Goal: Task Accomplishment & Management: Manage account settings

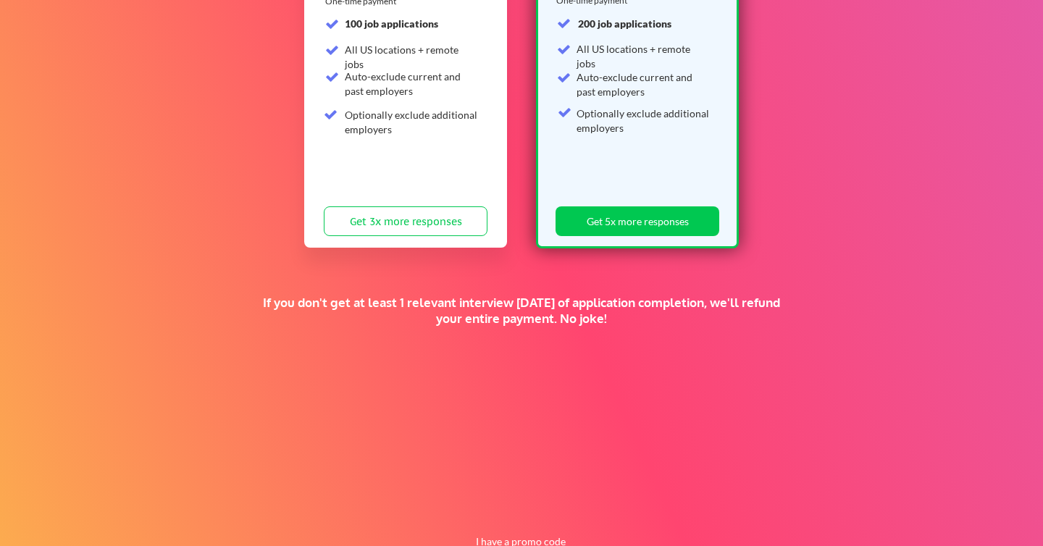
scroll to position [304, 0]
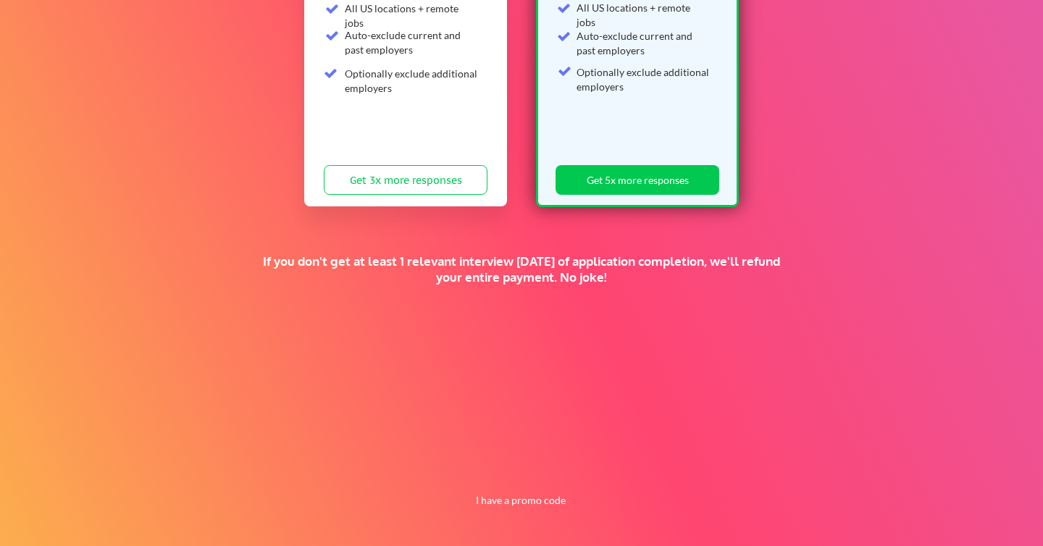
click at [528, 519] on div "Supercharge your job search for the price of a fancy dinner. SUN SZN SALE 🕶️ St…" at bounding box center [521, 150] width 1043 height 792
click at [530, 506] on button "I have a promo code" at bounding box center [521, 500] width 106 height 17
click at [493, 467] on input "input" at bounding box center [484, 467] width 134 height 30
click at [440, 464] on input "input" at bounding box center [484, 467] width 134 height 30
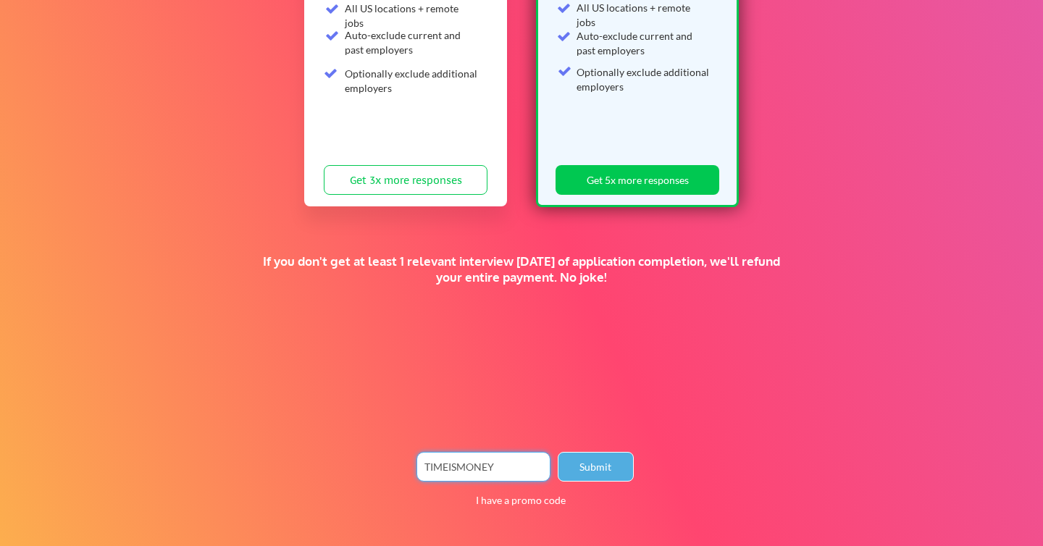
type input "TIMEISMONEY"
click at [599, 463] on button "Submit" at bounding box center [596, 467] width 76 height 30
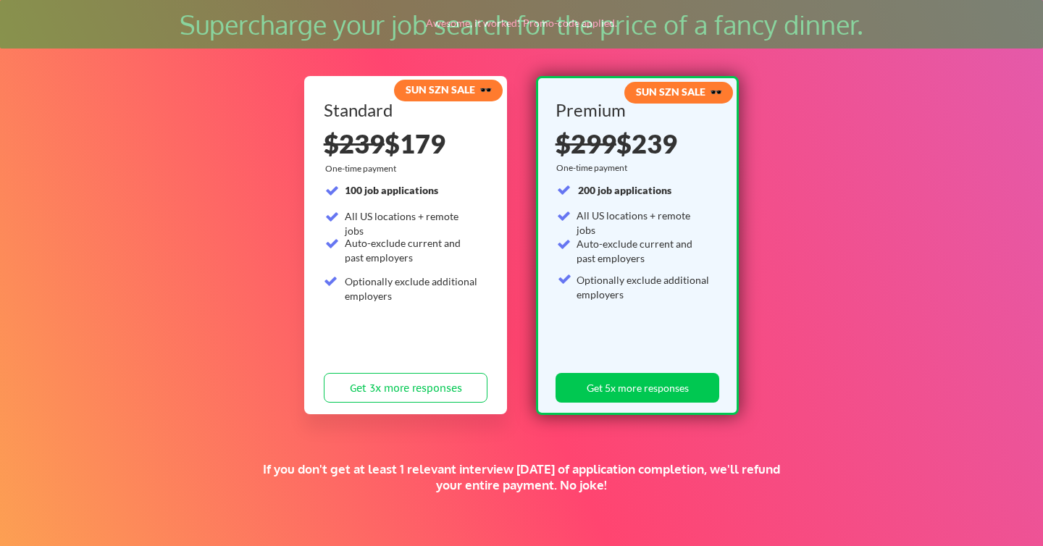
scroll to position [95, 0]
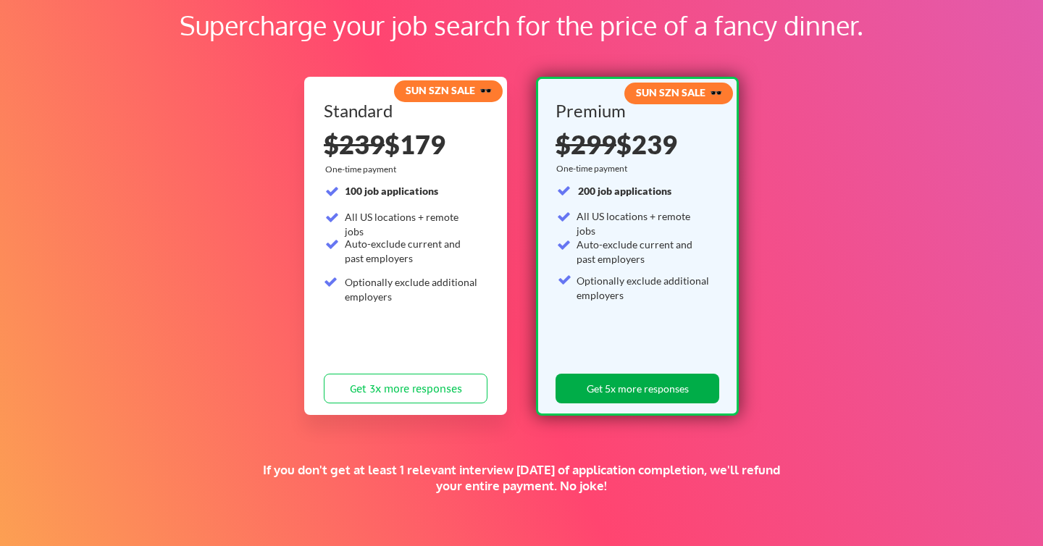
click at [675, 377] on button "Get 5x more responses" at bounding box center [638, 389] width 164 height 30
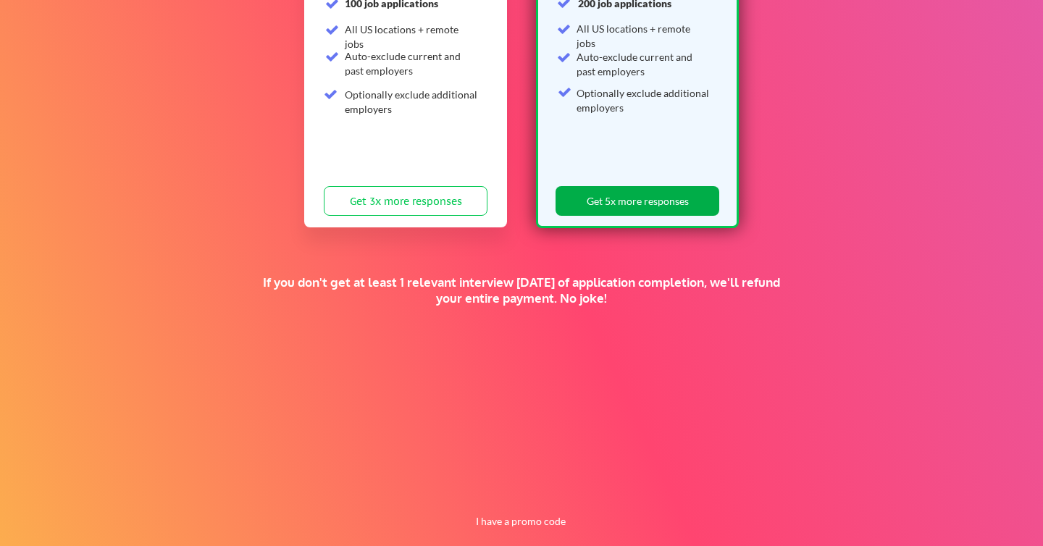
scroll to position [304, 0]
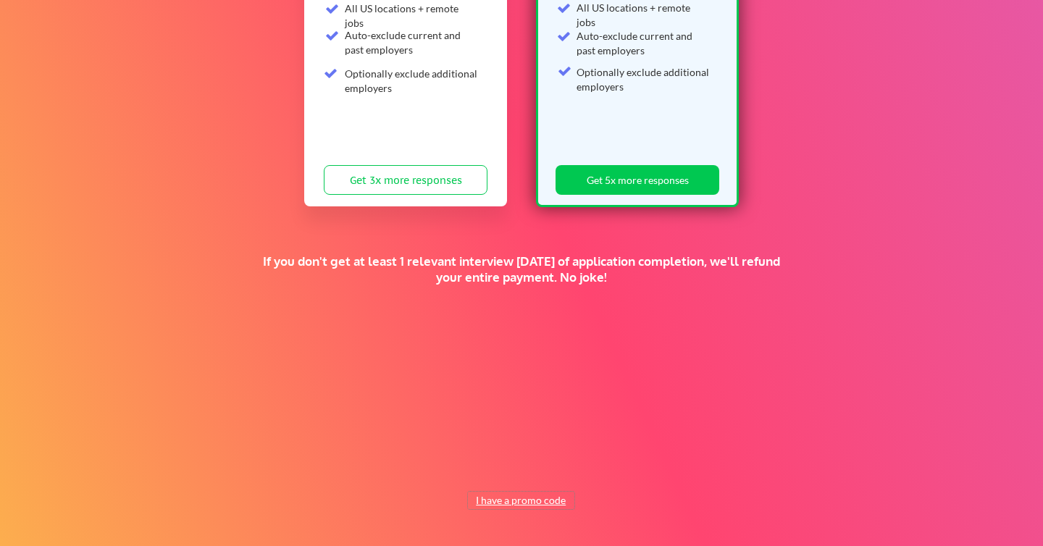
click at [532, 498] on button "I have a promo code" at bounding box center [521, 500] width 106 height 17
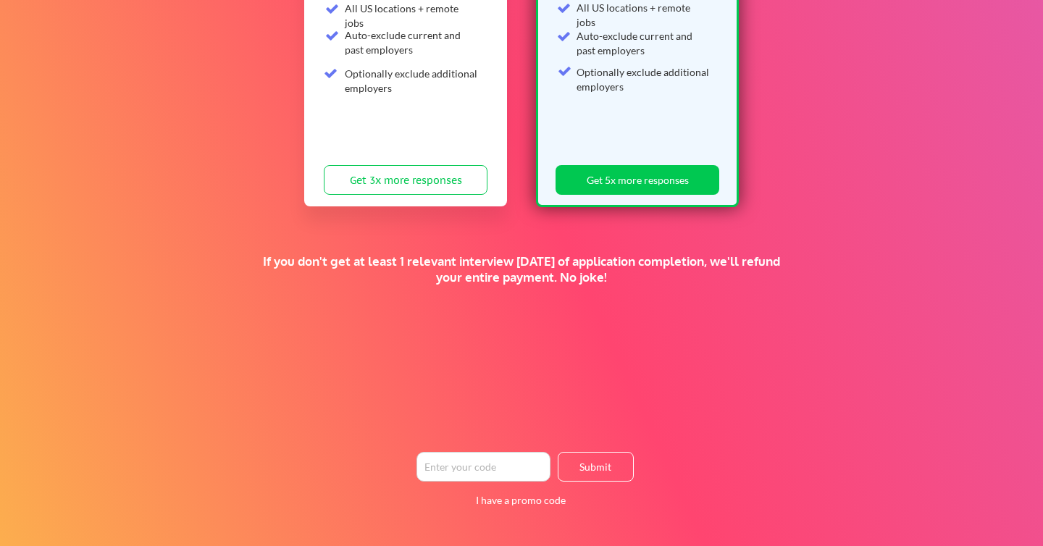
click at [464, 466] on input "input" at bounding box center [484, 467] width 134 height 30
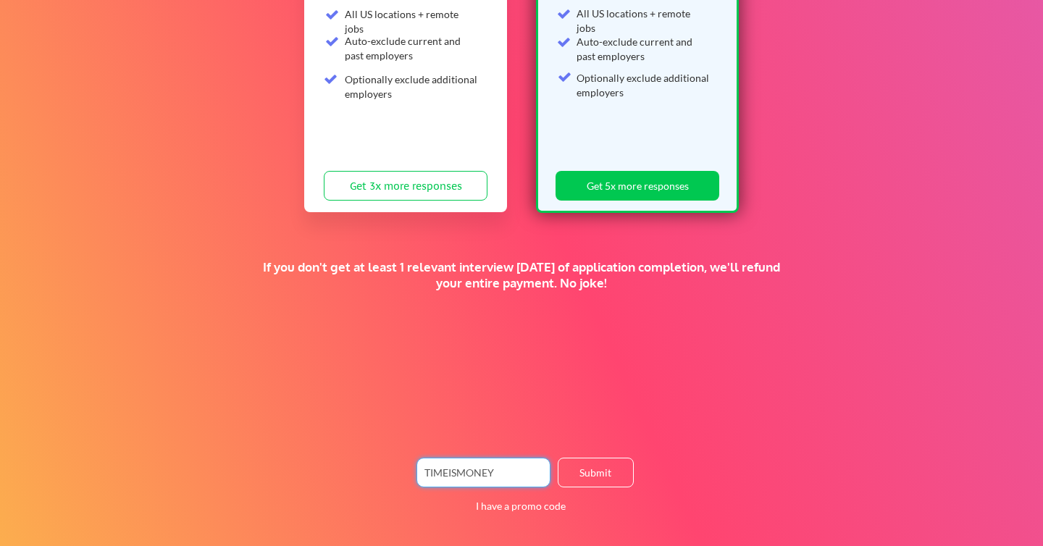
scroll to position [298, 0]
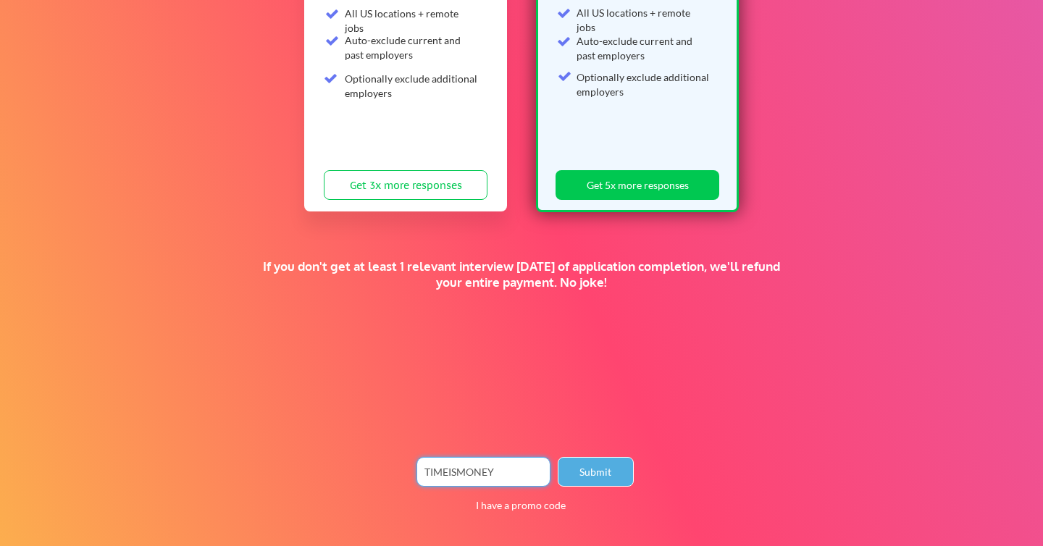
type input "TIMEISMONEY"
click at [603, 466] on button "Submit" at bounding box center [596, 472] width 76 height 30
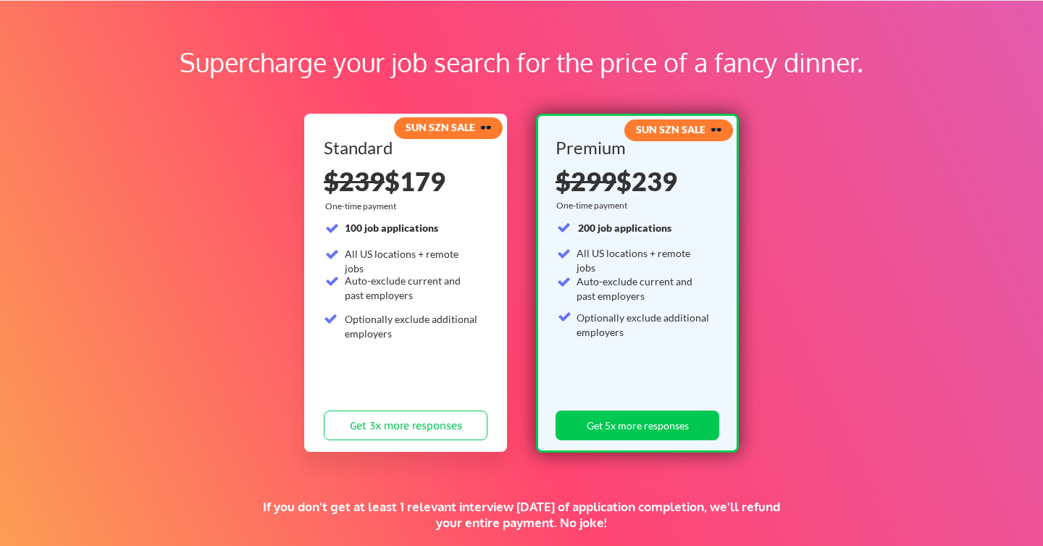
scroll to position [59, 0]
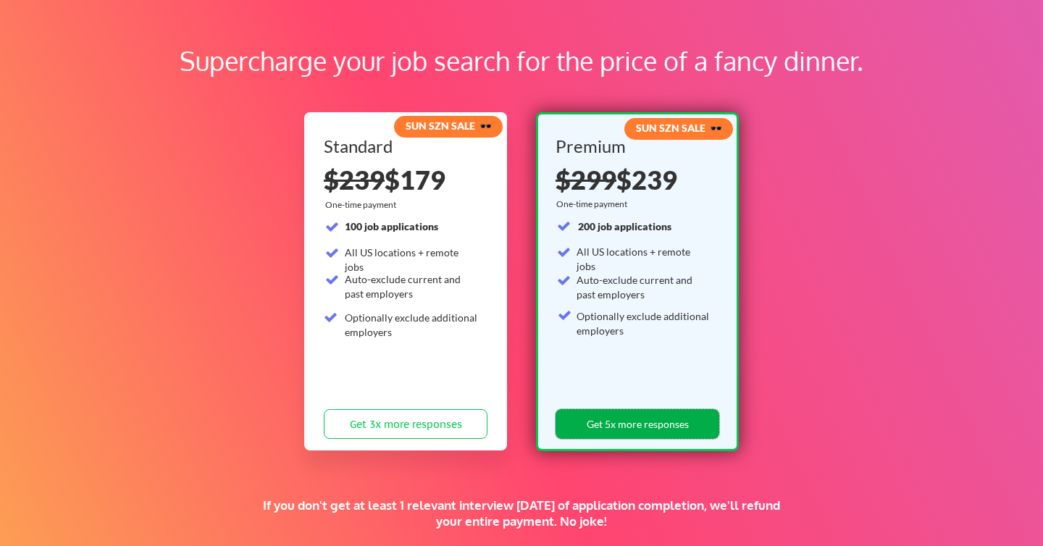
click at [671, 432] on button "Get 5x more responses" at bounding box center [638, 424] width 164 height 30
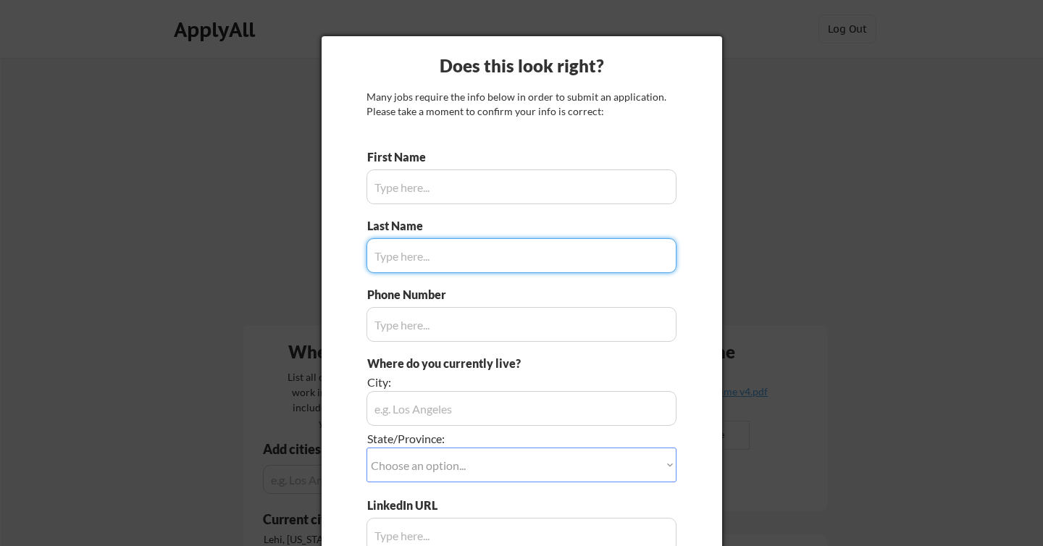
click at [469, 188] on input "input" at bounding box center [522, 187] width 310 height 35
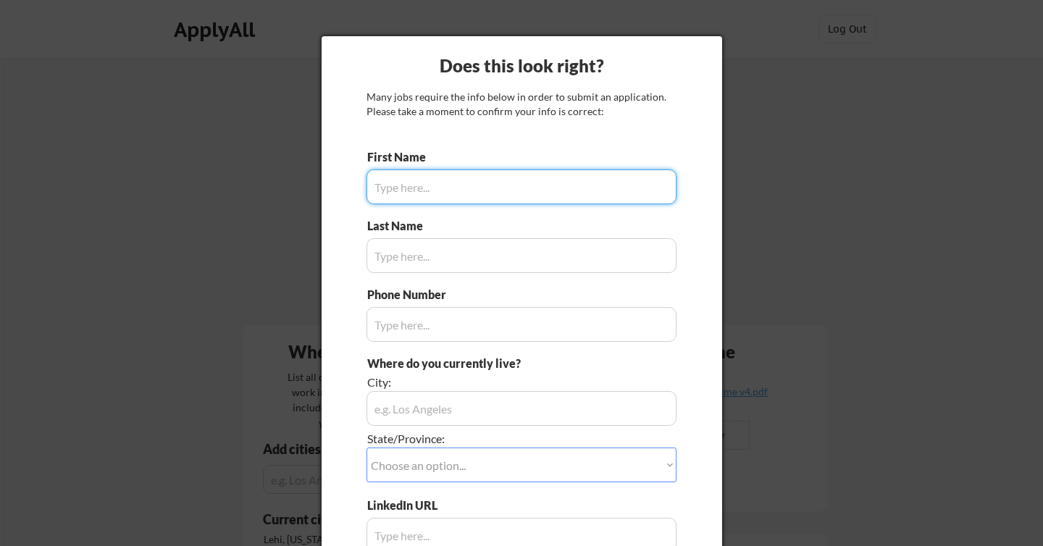
click at [461, 179] on input "input" at bounding box center [522, 187] width 310 height 35
type input "Kaitlyn"
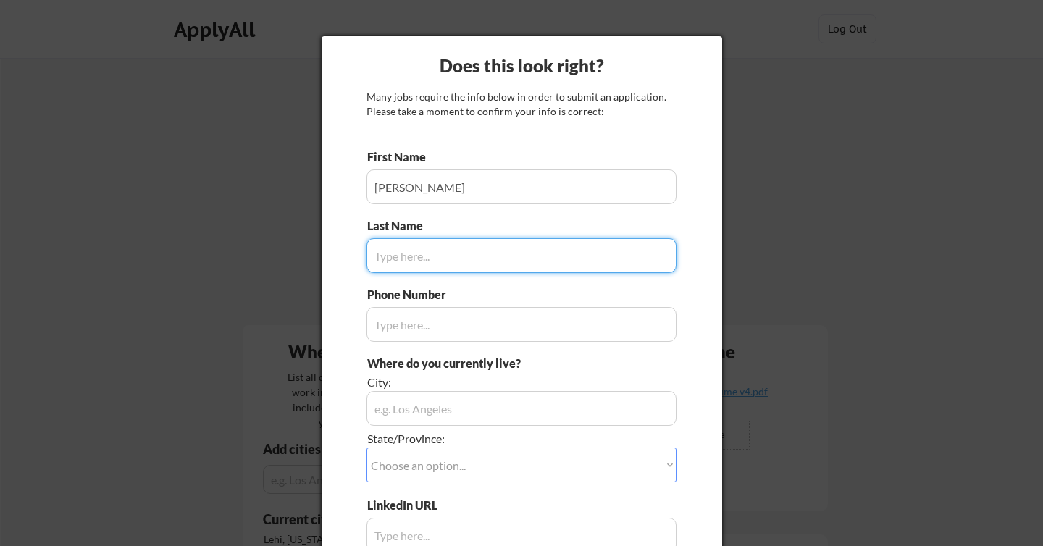
click at [419, 260] on input "input" at bounding box center [522, 255] width 310 height 35
type input "Harsch"
click at [455, 332] on input "input" at bounding box center [522, 324] width 310 height 35
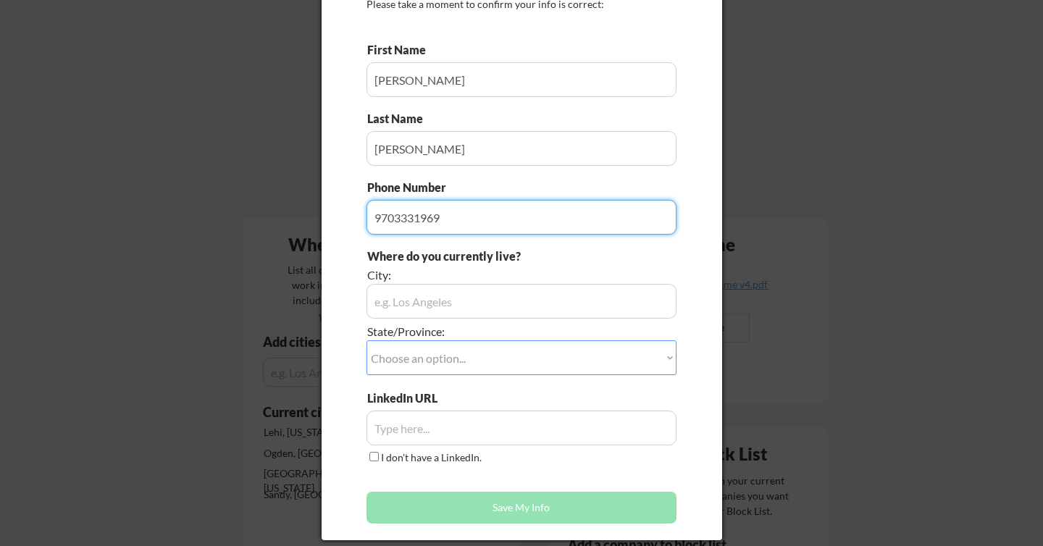
scroll to position [108, 0]
type input "9703331969"
click at [459, 299] on input "input" at bounding box center [522, 300] width 310 height 35
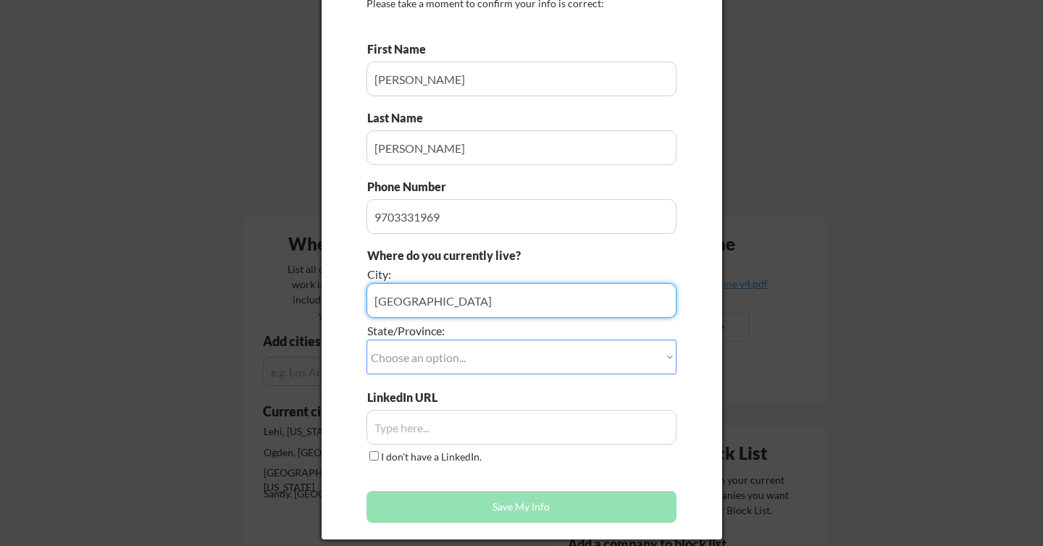
type input "Salt Lake City"
click at [454, 353] on select "Choose an option... Other/Not Applicable Alabama Alaska Alberta Arizona Arkansa…" at bounding box center [522, 357] width 310 height 35
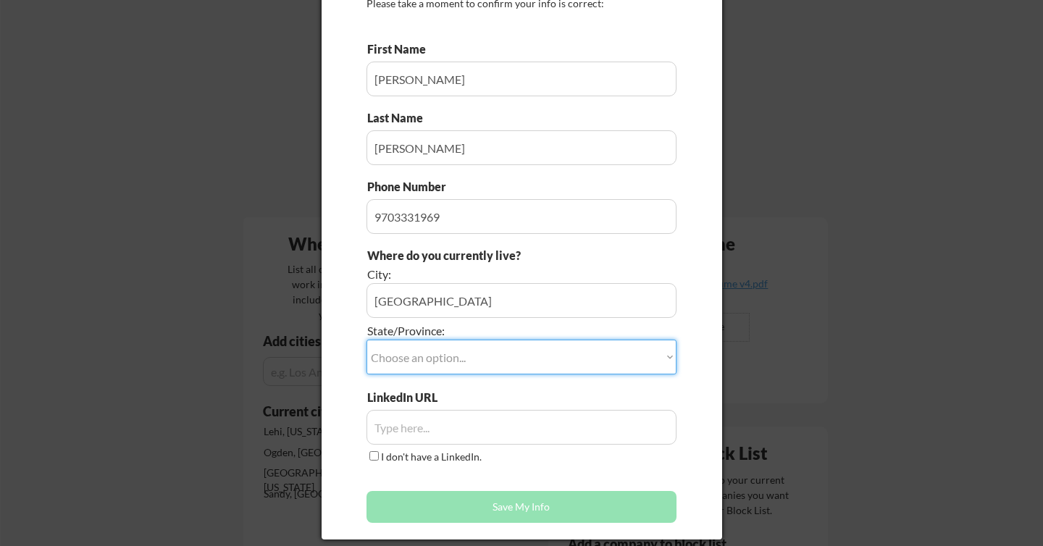
select select ""Utah""
click at [367, 340] on select "Choose an option... Other/Not Applicable Alabama Alaska Alberta Arizona Arkansa…" at bounding box center [522, 357] width 310 height 35
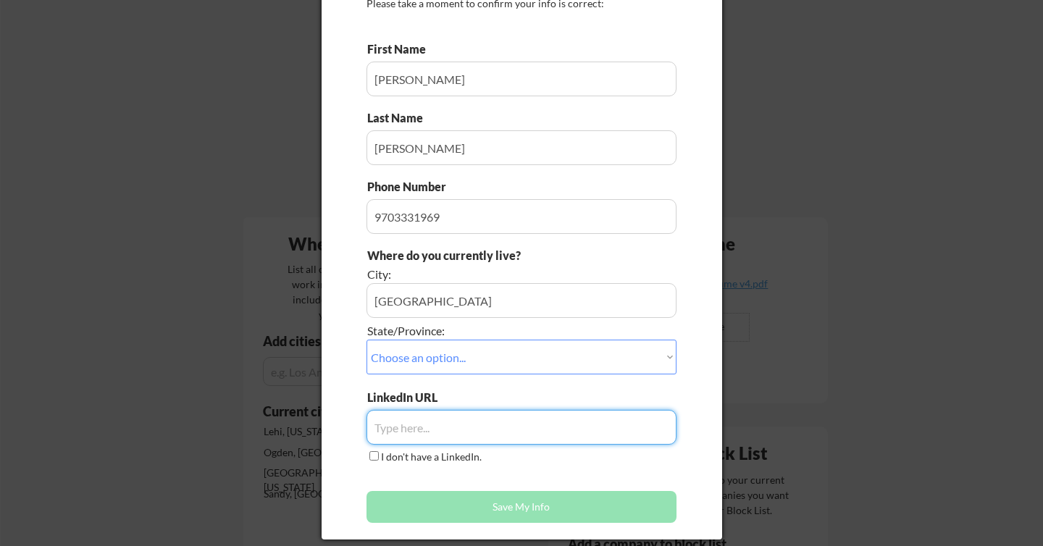
click at [416, 429] on input "input" at bounding box center [522, 427] width 310 height 35
paste input "https://www.linkedin.com/in/kaitlyn-harsch/"
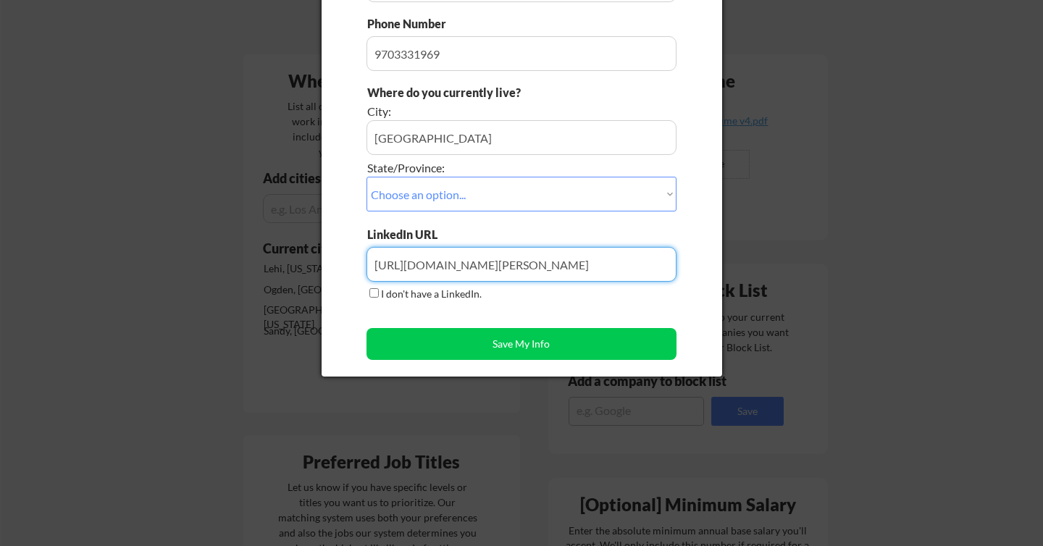
scroll to position [272, 0]
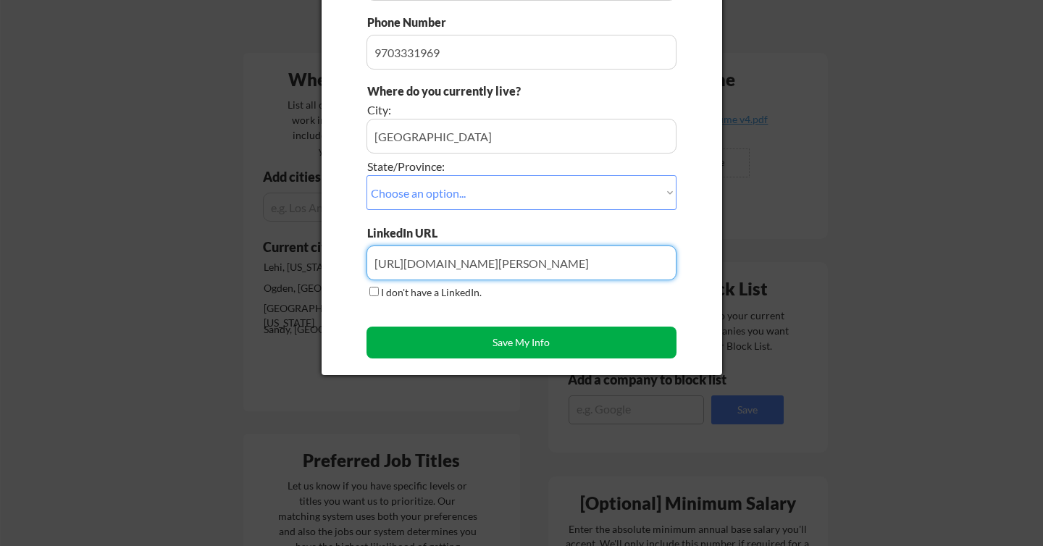
type input "https://www.linkedin.com/in/kaitlyn-harsch/"
click at [543, 339] on button "Save My Info" at bounding box center [522, 343] width 310 height 32
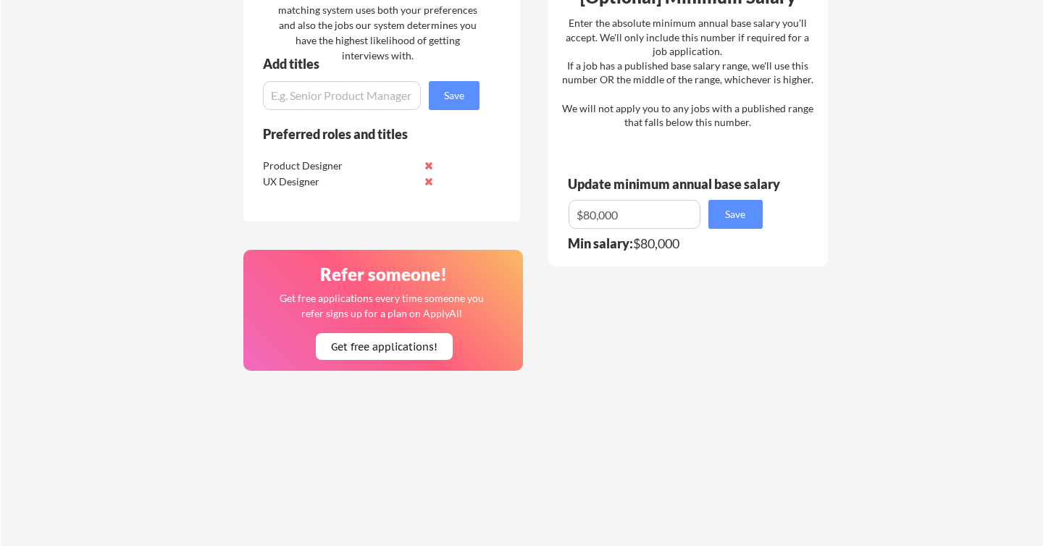
scroll to position [911, 0]
